Goal: Navigation & Orientation: Find specific page/section

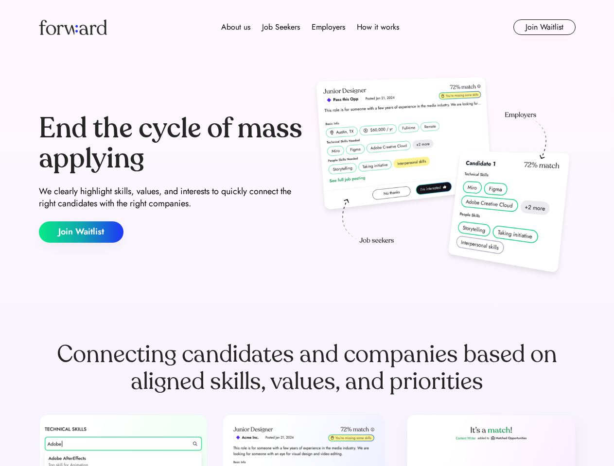
click at [307, 233] on div "End the cycle of mass applying We clearly highlight skills, values, and interes…" at bounding box center [307, 178] width 536 height 209
click at [307, 27] on div "About us Job Seekers Employers How it works" at bounding box center [310, 27] width 383 height 12
click at [73, 27] on img at bounding box center [73, 27] width 68 height 16
click at [310, 27] on div "About us Job Seekers Employers How it works" at bounding box center [310, 27] width 383 height 12
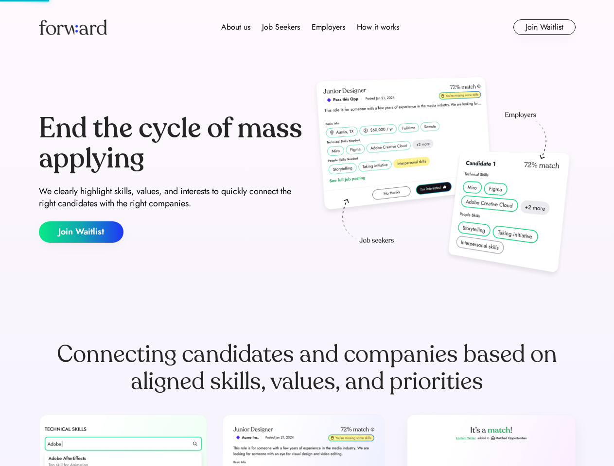
click at [236, 27] on div "About us" at bounding box center [235, 27] width 29 height 12
click at [281, 27] on div "Job Seekers" at bounding box center [281, 27] width 38 height 12
click at [328, 27] on div "Employers" at bounding box center [328, 27] width 34 height 12
